Goal: Task Accomplishment & Management: Manage account settings

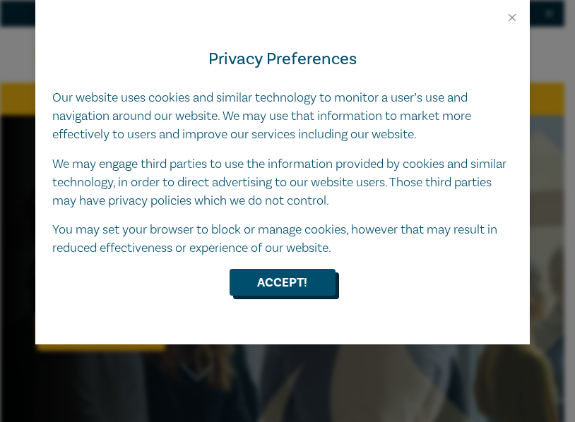
click at [271, 294] on button "Accept!" at bounding box center [283, 282] width 106 height 27
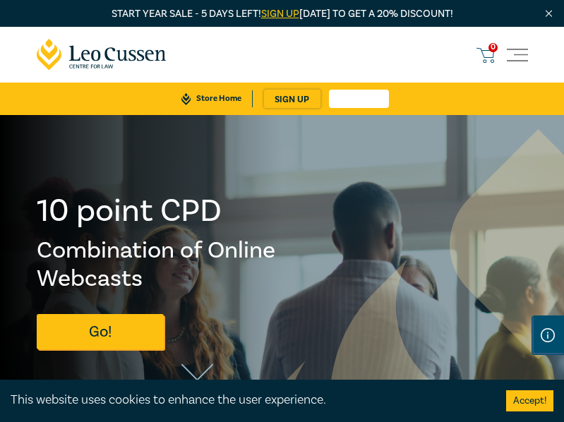
click at [368, 107] on link "Log in" at bounding box center [359, 99] width 60 height 18
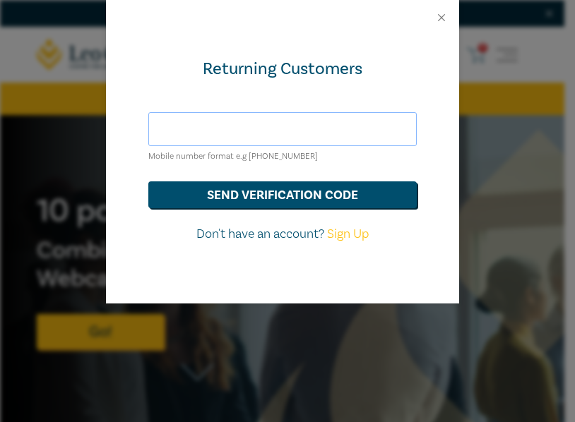
click at [203, 124] on input "text" at bounding box center [282, 129] width 268 height 34
type input "[EMAIL_ADDRESS][DOMAIN_NAME]"
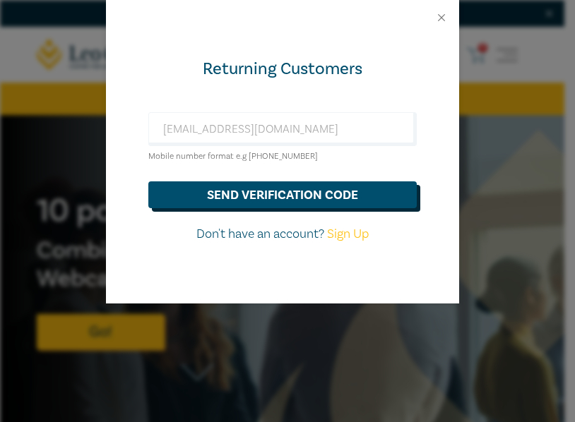
click at [254, 198] on button "send verification code" at bounding box center [282, 195] width 268 height 27
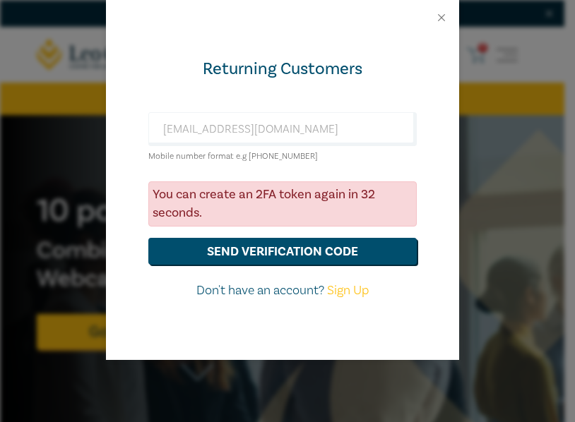
click at [300, 193] on div "You can create an 2FA token again in 32 seconds." at bounding box center [282, 204] width 268 height 45
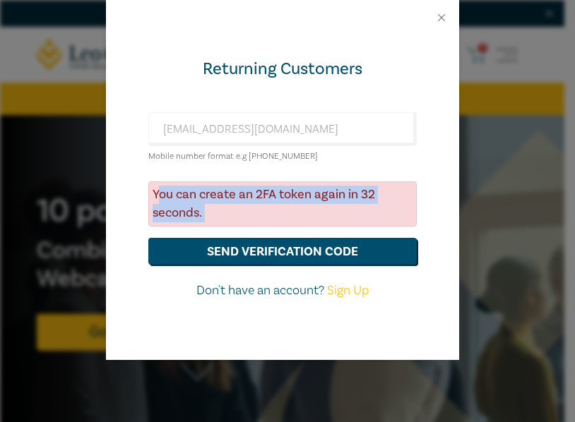
drag, startPoint x: 156, startPoint y: 189, endPoint x: 233, endPoint y: 228, distance: 86.2
click at [233, 228] on form "[EMAIL_ADDRESS][DOMAIN_NAME] Mobile number format e.g [PHONE_NUMBER] You can cr…" at bounding box center [282, 206] width 268 height 188
click at [189, 206] on div "You can create an 2FA token again in 32 seconds." at bounding box center [282, 204] width 268 height 45
drag, startPoint x: 153, startPoint y: 192, endPoint x: 210, endPoint y: 208, distance: 59.5
click at [210, 208] on div "You can create an 2FA token again in 32 seconds." at bounding box center [282, 204] width 268 height 45
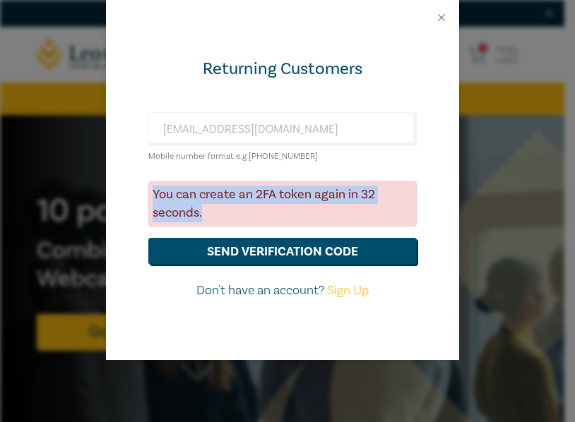
copy div "You can create an 2FA token again in 32 seconds."
